Goal: Information Seeking & Learning: Learn about a topic

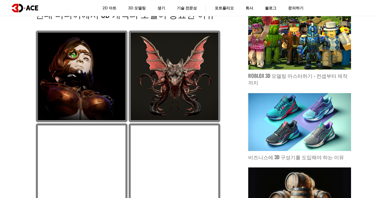
scroll to position [375, 0]
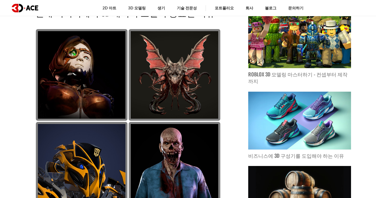
click at [81, 89] on img at bounding box center [82, 75] width 92 height 92
click at [100, 97] on img at bounding box center [82, 75] width 92 height 92
click at [179, 167] on img at bounding box center [175, 168] width 92 height 92
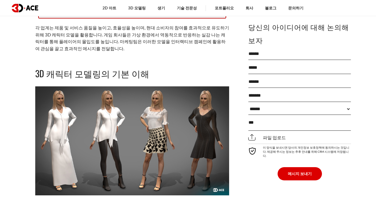
scroll to position [1084, 0]
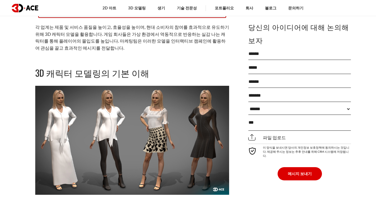
click at [183, 127] on img at bounding box center [132, 140] width 194 height 109
click at [222, 168] on img at bounding box center [132, 140] width 194 height 109
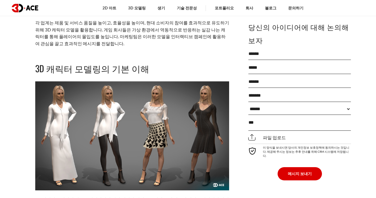
scroll to position [1080, 0]
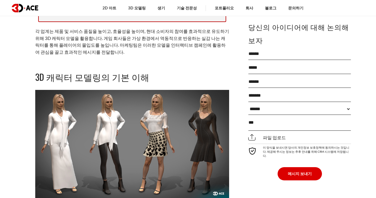
click at [167, 117] on img at bounding box center [132, 144] width 194 height 109
click at [170, 130] on img at bounding box center [132, 144] width 194 height 109
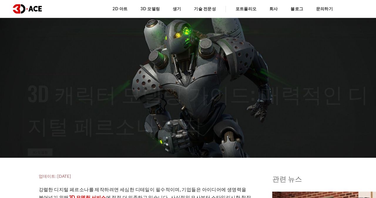
scroll to position [0, 0]
